Goal: Information Seeking & Learning: Learn about a topic

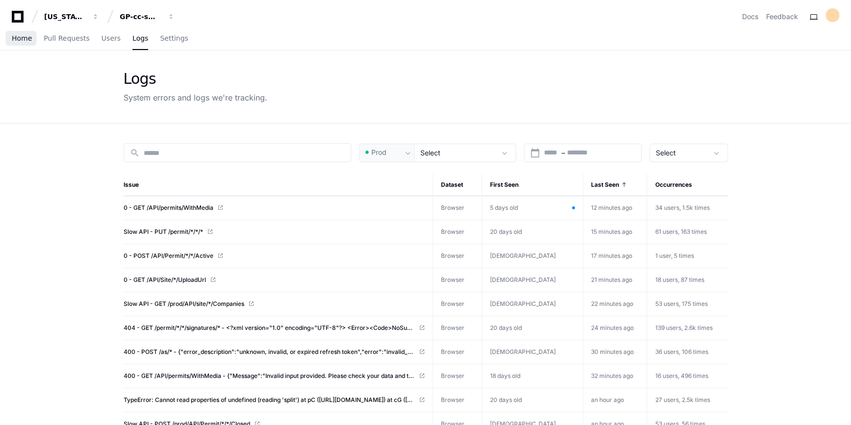
click at [24, 37] on span "Home" at bounding box center [22, 38] width 20 height 6
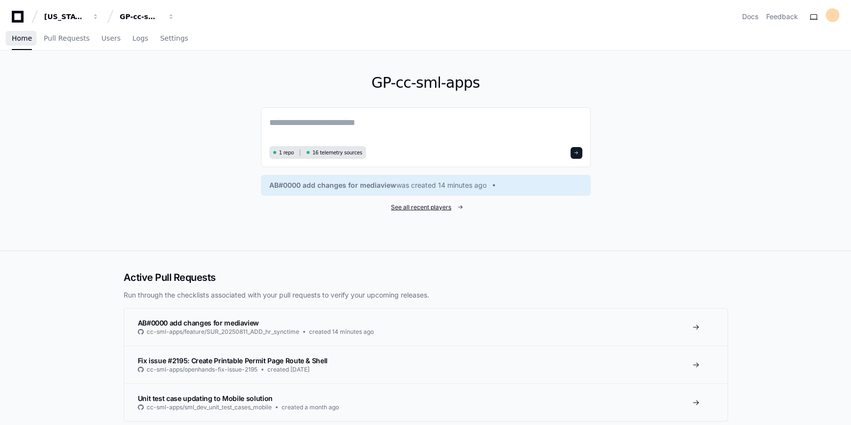
click at [401, 210] on span "See all recent players" at bounding box center [421, 208] width 60 height 8
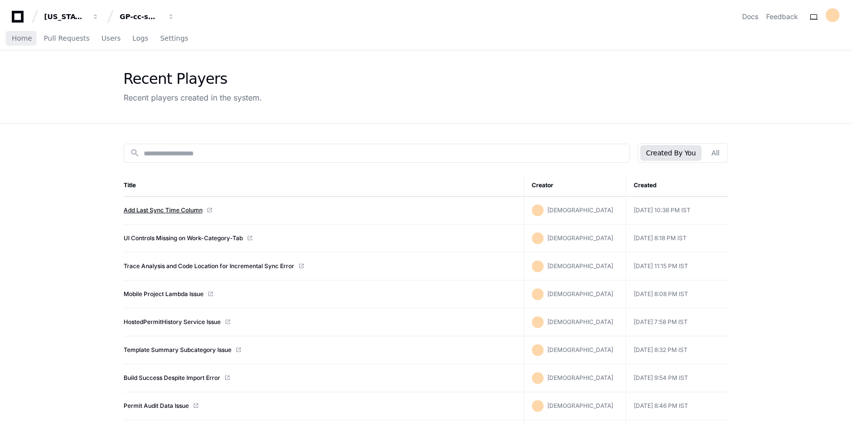
click at [169, 207] on link "Add Last Sync Time Column" at bounding box center [163, 211] width 79 height 8
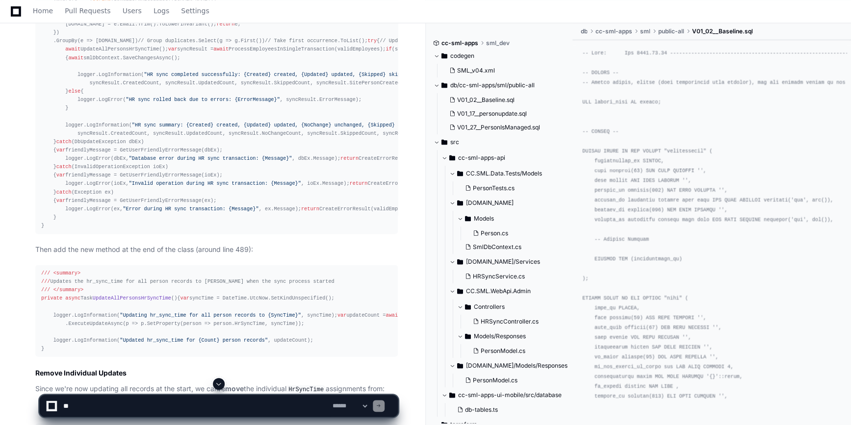
scroll to position [2943, 0]
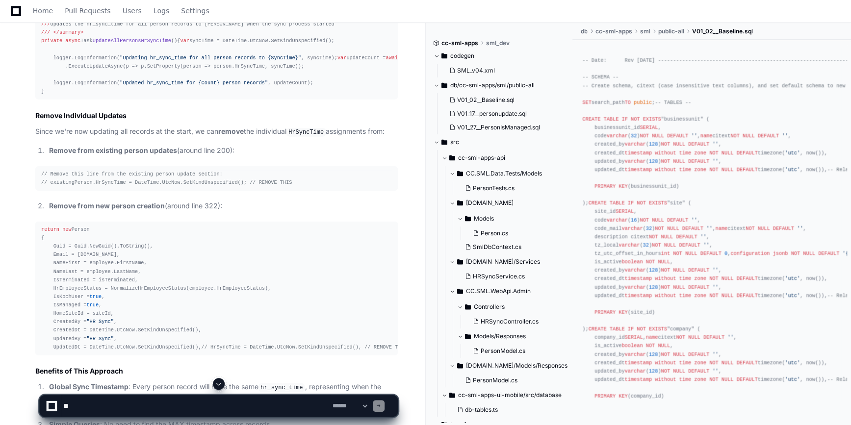
click at [218, 387] on span at bounding box center [219, 384] width 8 height 8
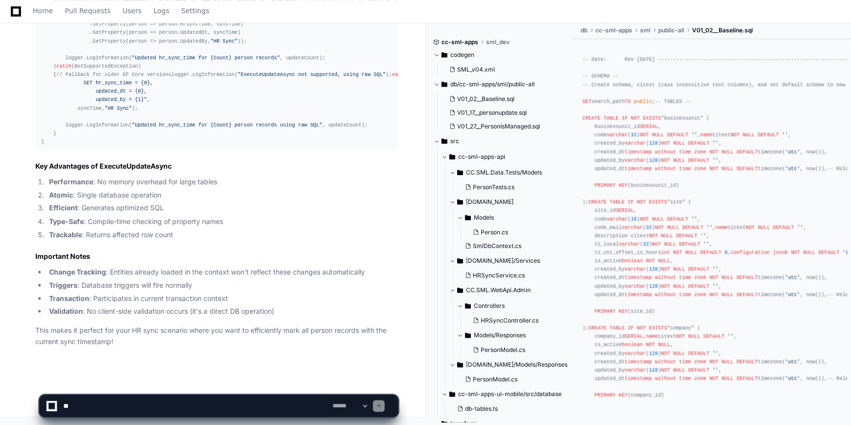
scroll to position [5396, 0]
click at [85, 402] on textarea at bounding box center [195, 406] width 269 height 22
type textarea "**********"
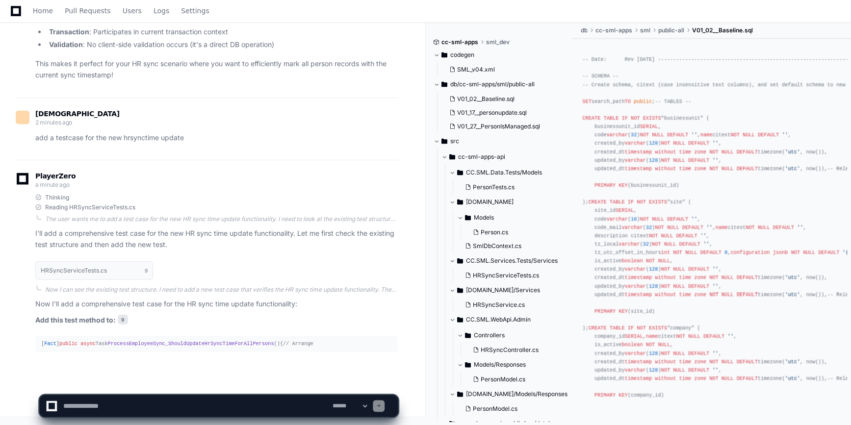
scroll to position [5697, 0]
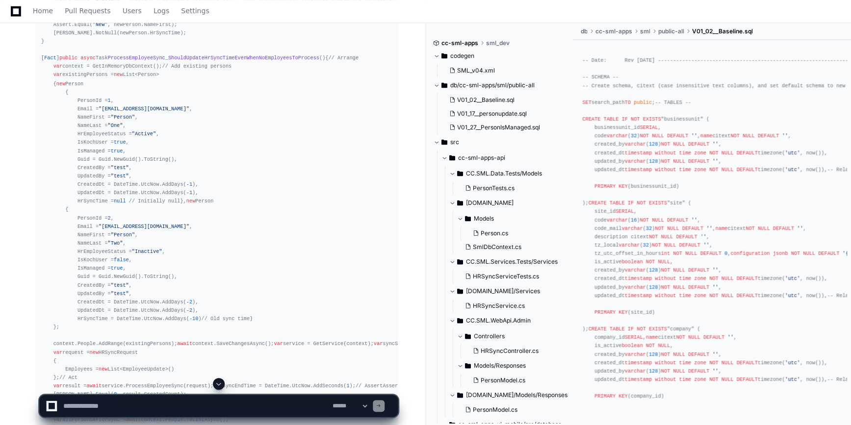
scroll to position [5929, 0]
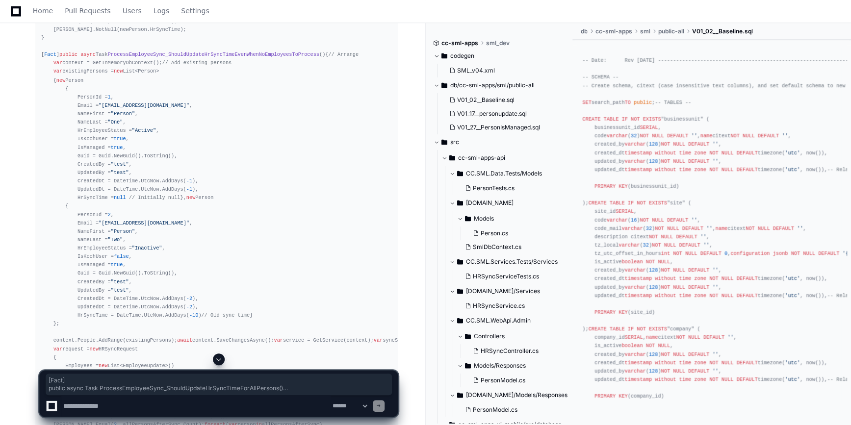
drag, startPoint x: 39, startPoint y: 75, endPoint x: 69, endPoint y: 252, distance: 179.5
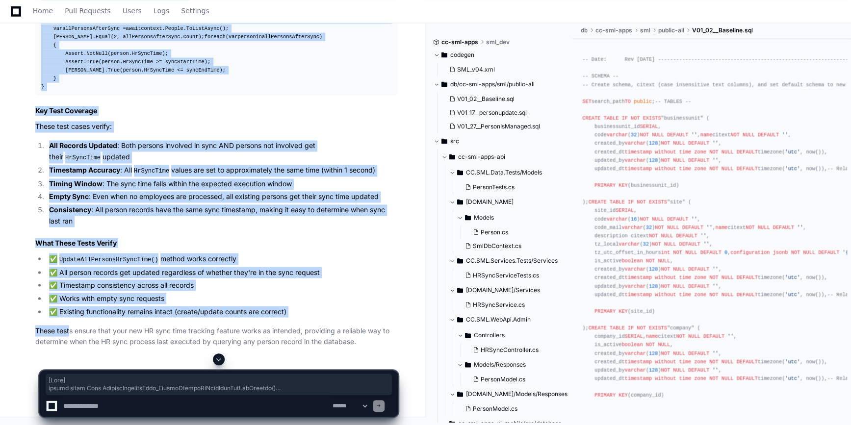
scroll to position [7815, 0]
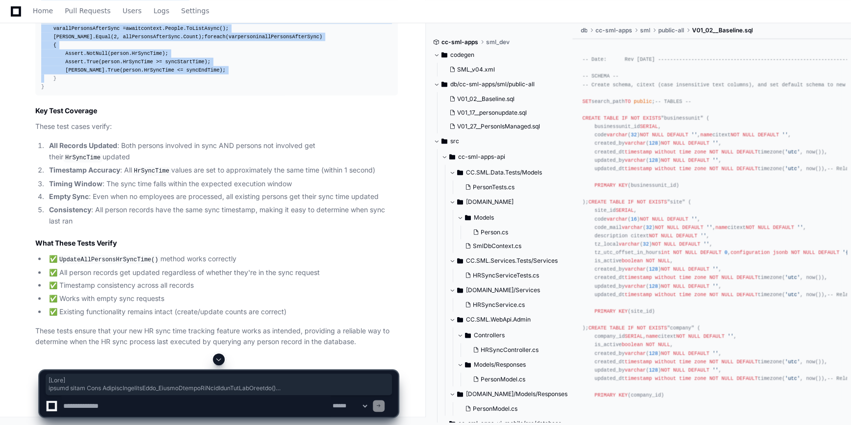
copy div "[ Fact ] public async Task ProcessEmployeeSync_ShouldUpdateHrSyncTimeForAllPers…"
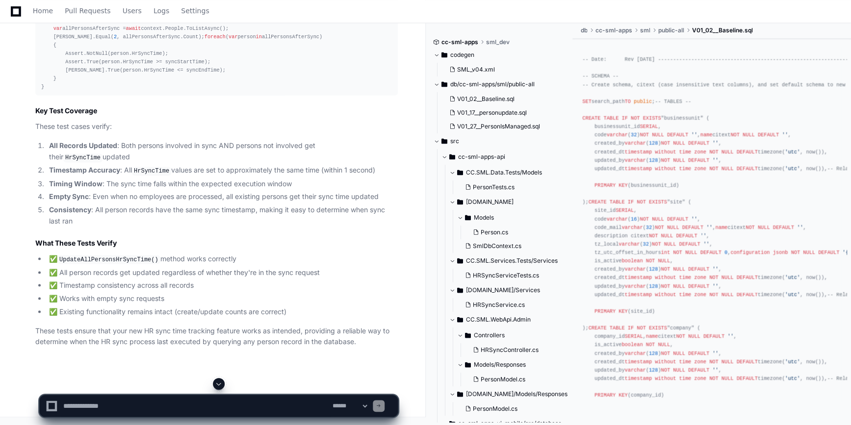
click at [80, 401] on textarea at bounding box center [195, 406] width 269 height 22
paste textarea "**********"
type textarea "**********"
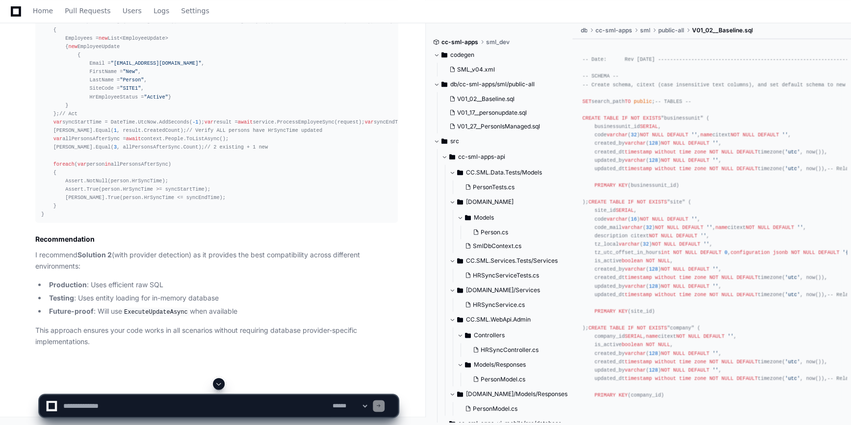
scroll to position [8895, 0]
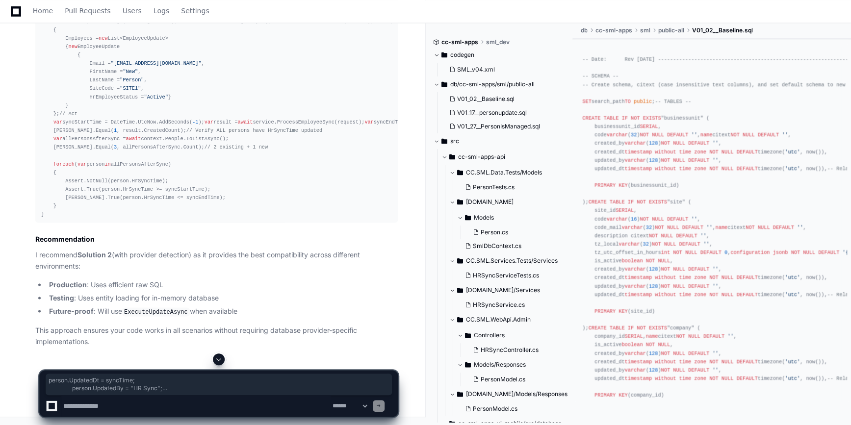
drag, startPoint x: 47, startPoint y: 348, endPoint x: 85, endPoint y: 143, distance: 209.0
drag, startPoint x: 85, startPoint y: 143, endPoint x: 106, endPoint y: 206, distance: 66.7
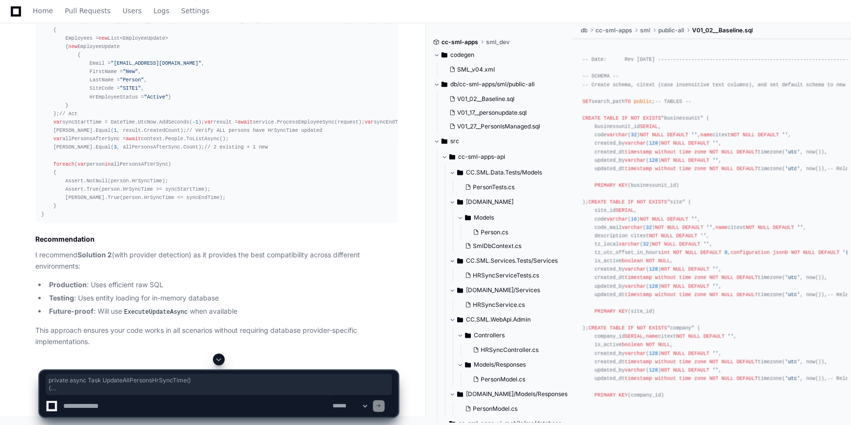
drag, startPoint x: 41, startPoint y: 196, endPoint x: 69, endPoint y: 276, distance: 85.2
copy div "private async Task UpdateAllPersonsHrSyncTime () { var syncTime = DateTime.UtcN…"
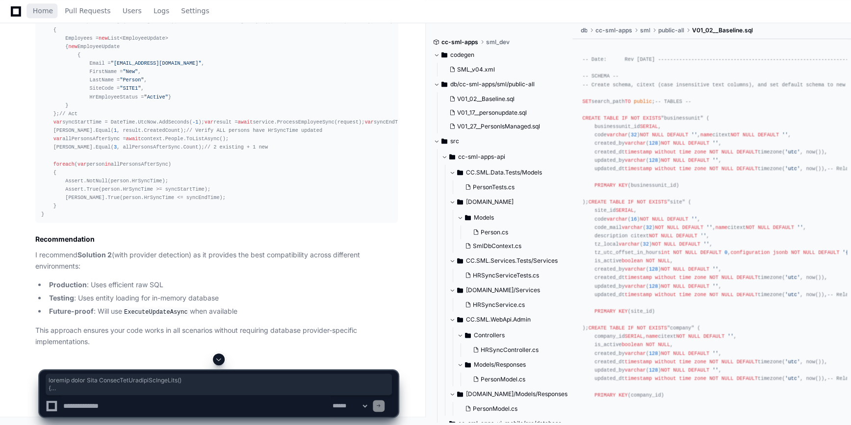
drag, startPoint x: 39, startPoint y: 12, endPoint x: 263, endPoint y: 148, distance: 262.2
click at [39, 12] on span "Home" at bounding box center [43, 11] width 20 height 6
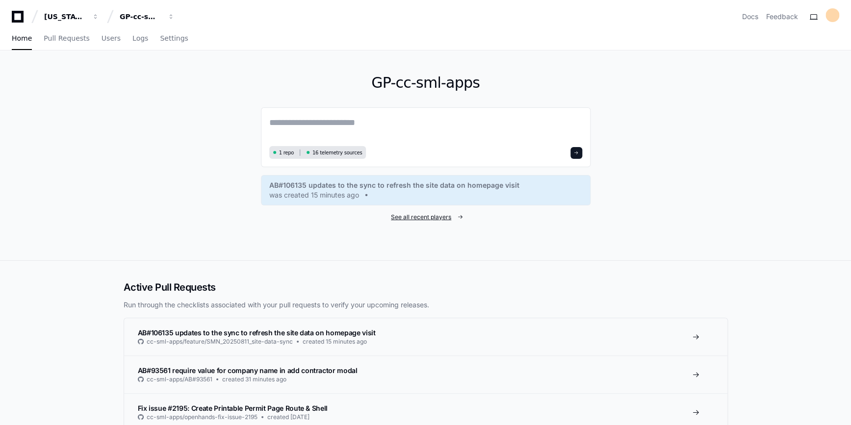
click at [420, 215] on span "See all recent players" at bounding box center [421, 217] width 60 height 8
click at [429, 217] on span "See all recent players" at bounding box center [421, 217] width 60 height 8
click at [435, 220] on span "See all recent players" at bounding box center [421, 217] width 60 height 8
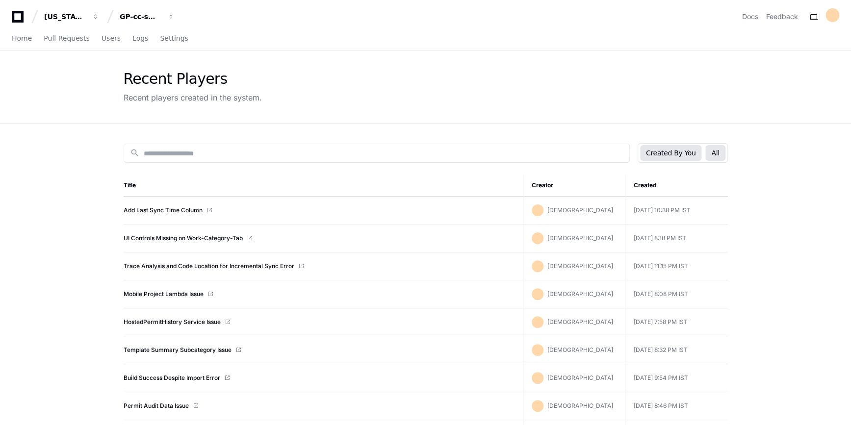
click at [712, 157] on button "All" at bounding box center [715, 153] width 20 height 16
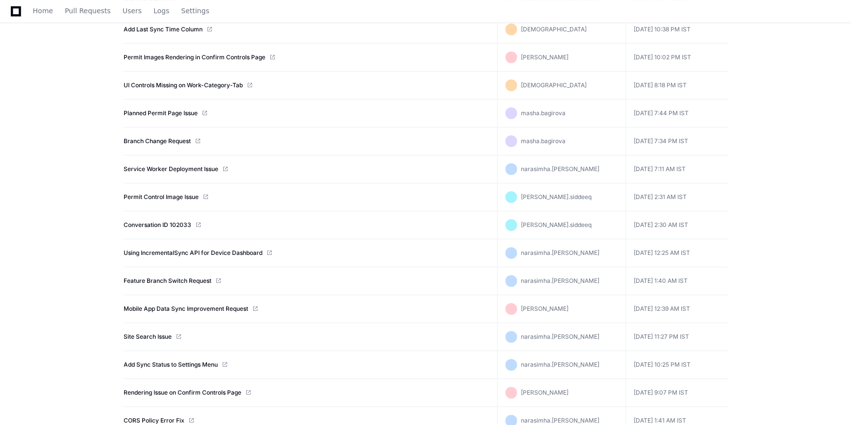
scroll to position [264, 0]
click at [158, 110] on link "Planned Permit Page Issue" at bounding box center [161, 114] width 74 height 8
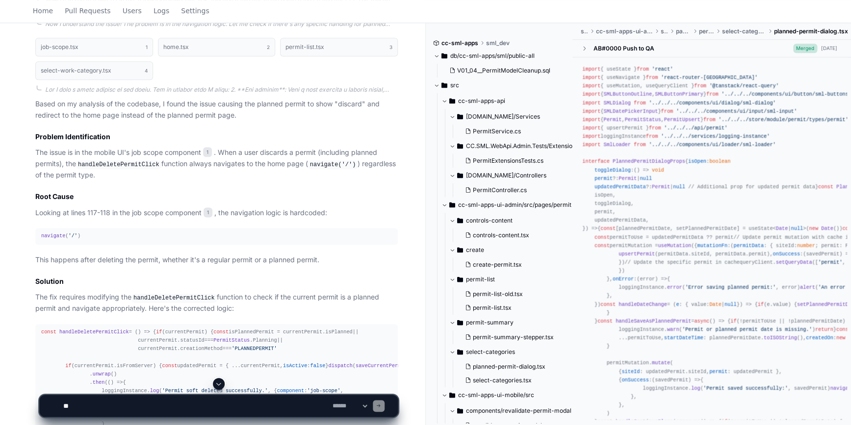
scroll to position [533, 0]
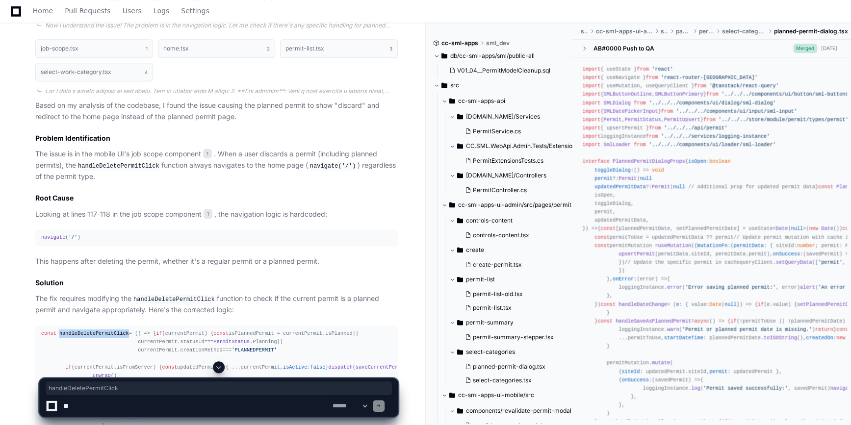
copy span "handleDeletePermitClick"
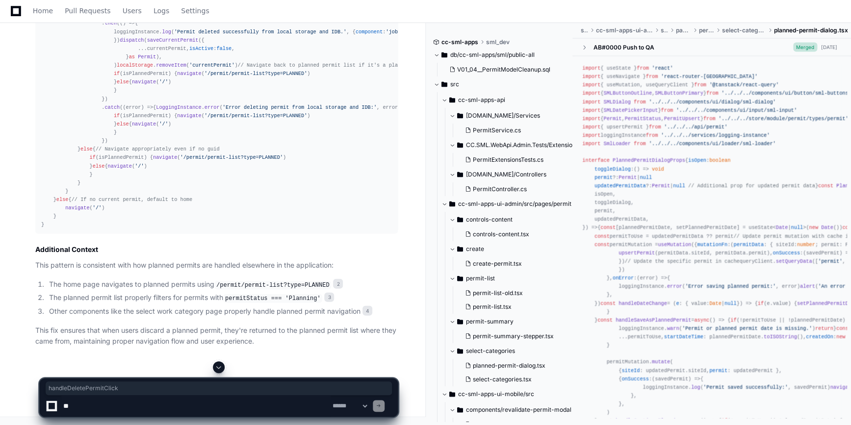
scroll to position [1260, 0]
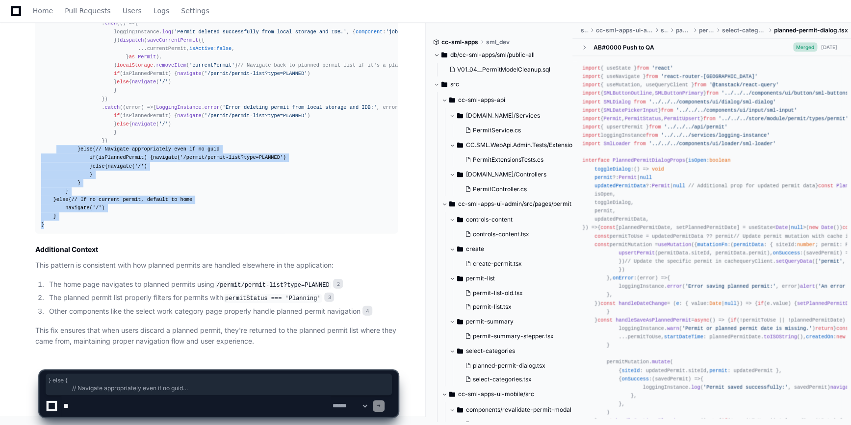
drag, startPoint x: 46, startPoint y: 231, endPoint x: 54, endPoint y: 116, distance: 115.6
click at [54, 116] on div "const handleDeletePermitClick = ( ) => { if (currentPermit) { const isPlannedPe…" at bounding box center [216, 45] width 351 height 370
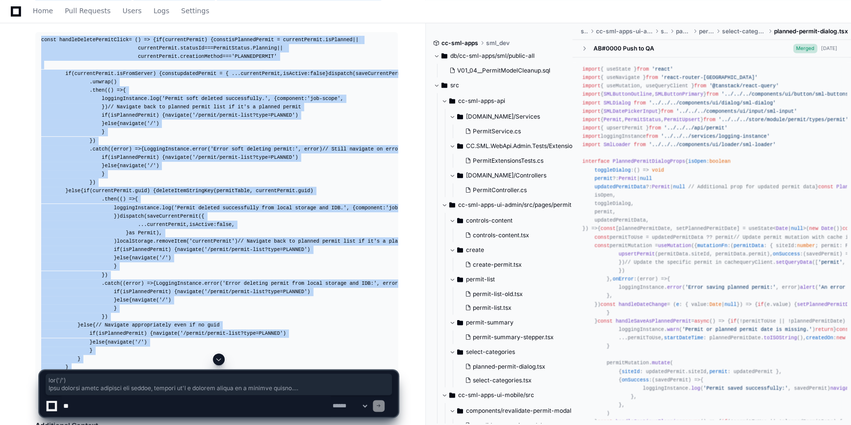
scroll to position [726, 0]
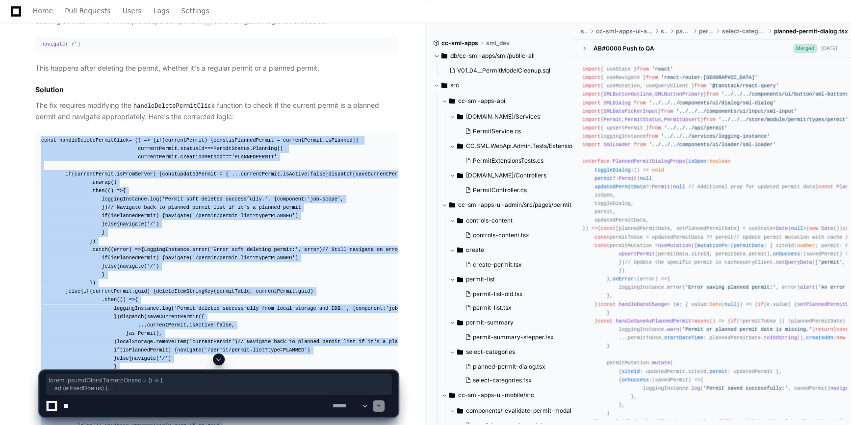
copy div "const handleDeletePermitClick = ( ) => { if (currentPermit) { const isPlannedPe…"
